Goal: Information Seeking & Learning: Learn about a topic

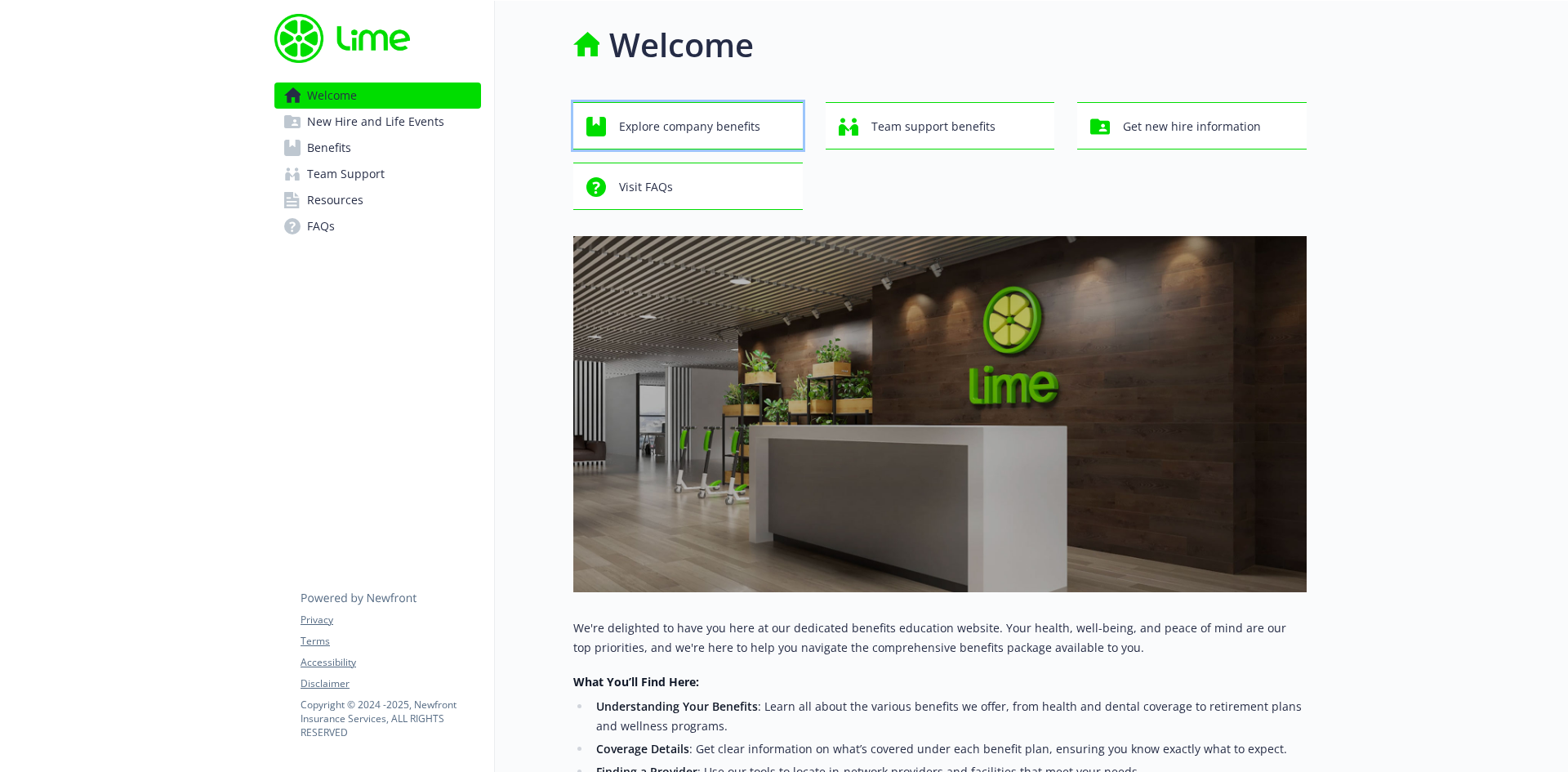
click at [709, 130] on span "Explore company benefits" at bounding box center [690, 126] width 142 height 31
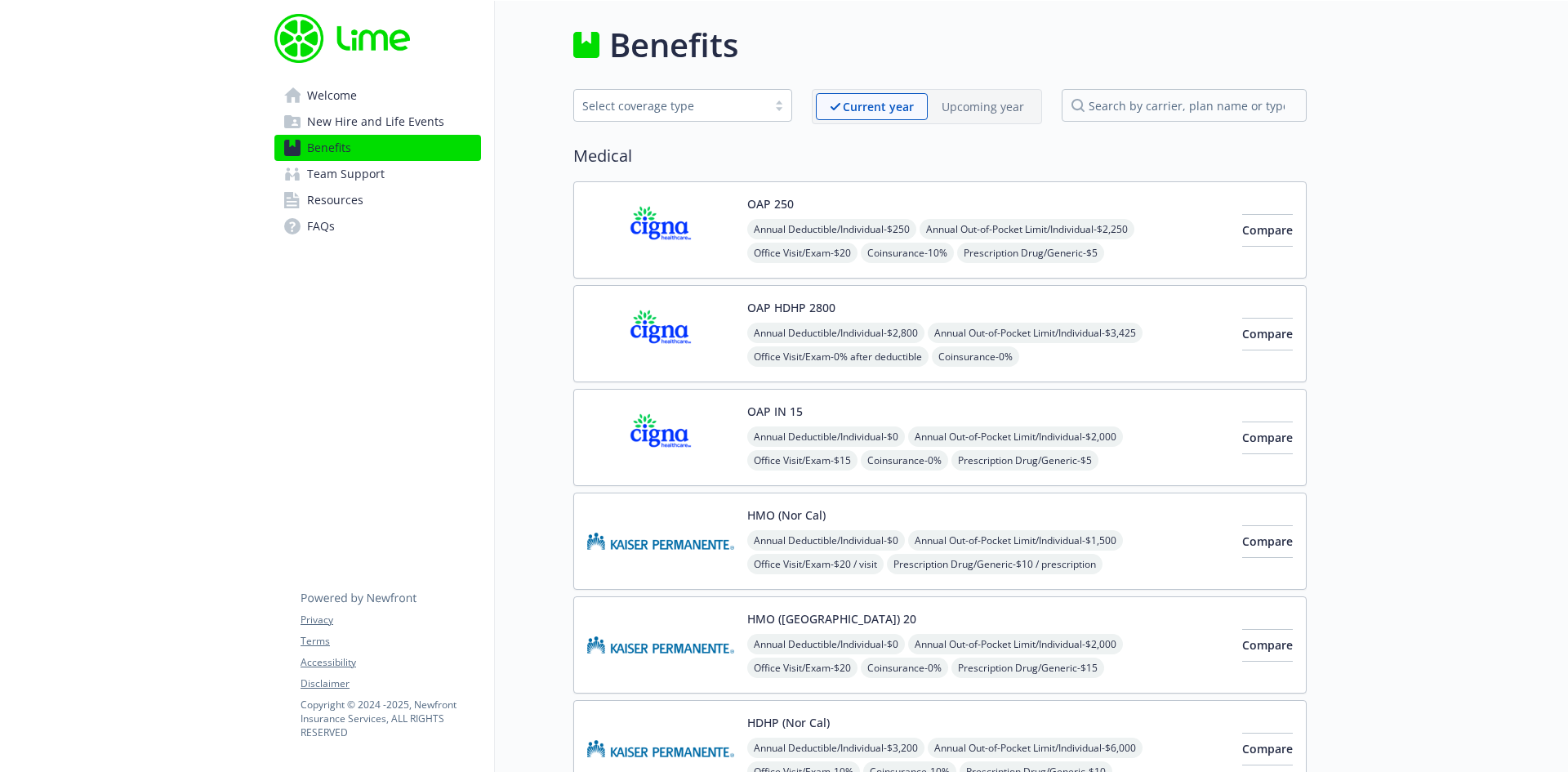
click at [965, 108] on p "Upcoming year" at bounding box center [983, 106] width 82 height 17
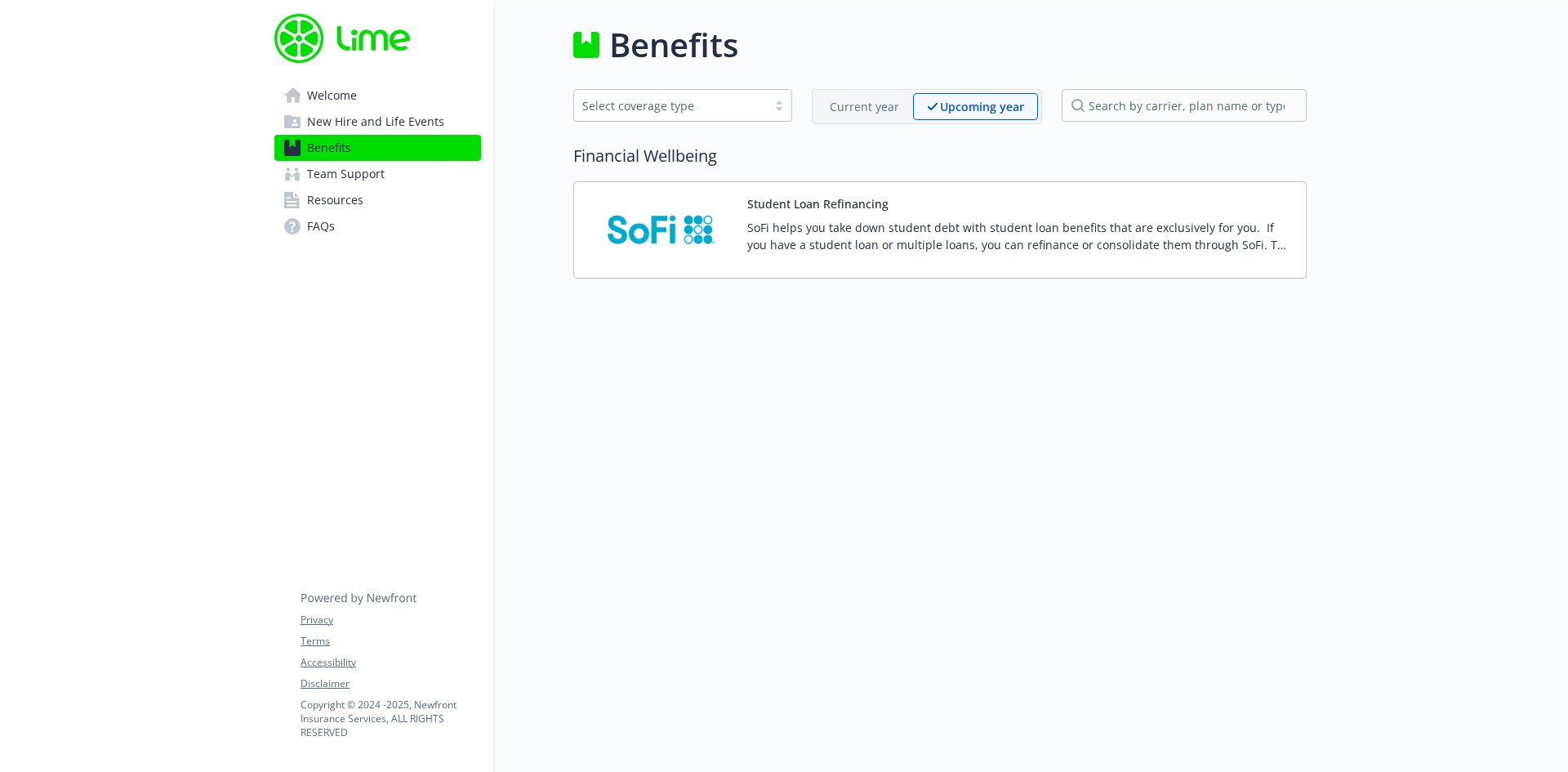
click at [898, 105] on p "Current year" at bounding box center [864, 106] width 69 height 17
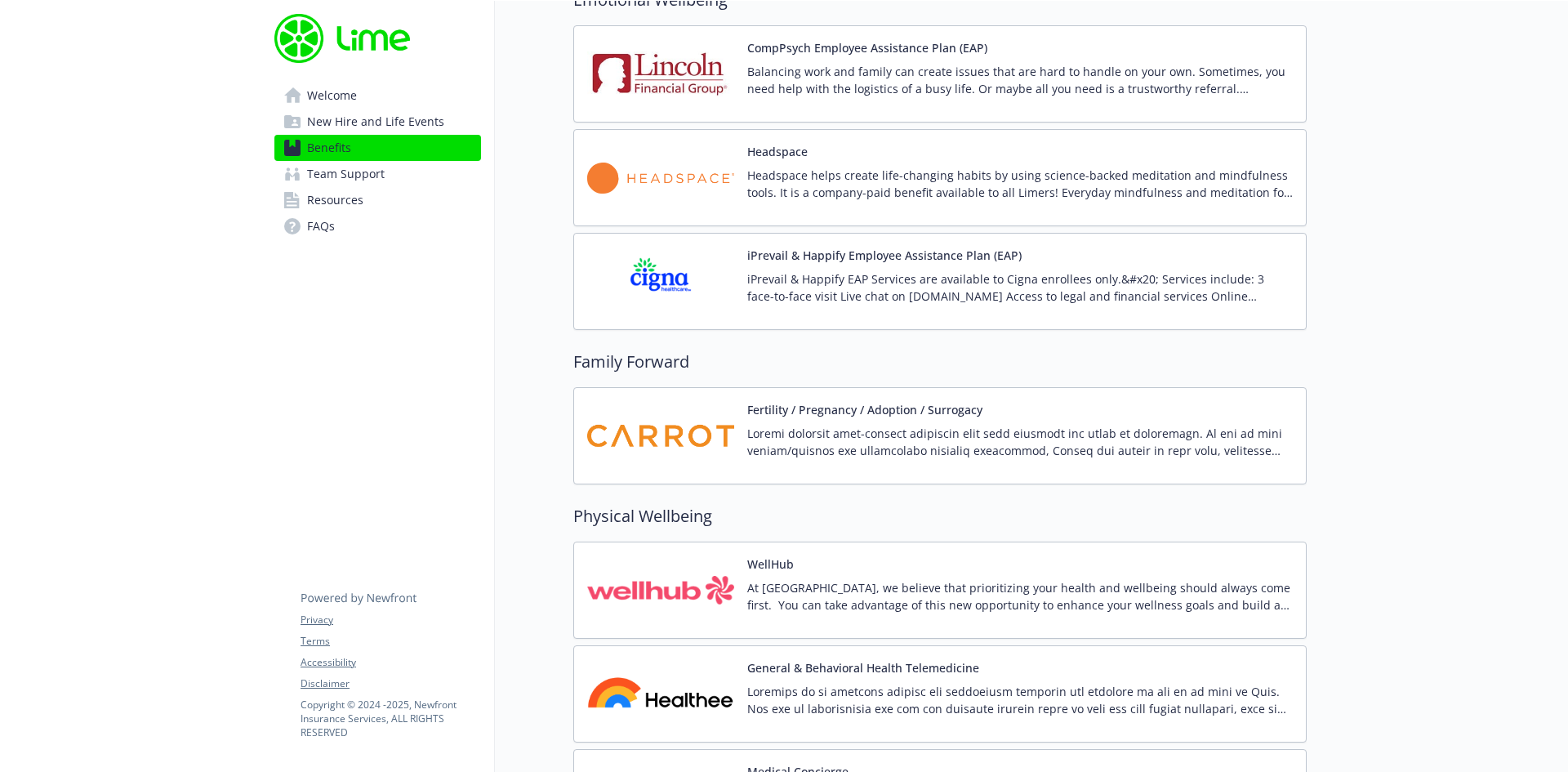
scroll to position [3105, 0]
